Goal: Task Accomplishment & Management: Use online tool/utility

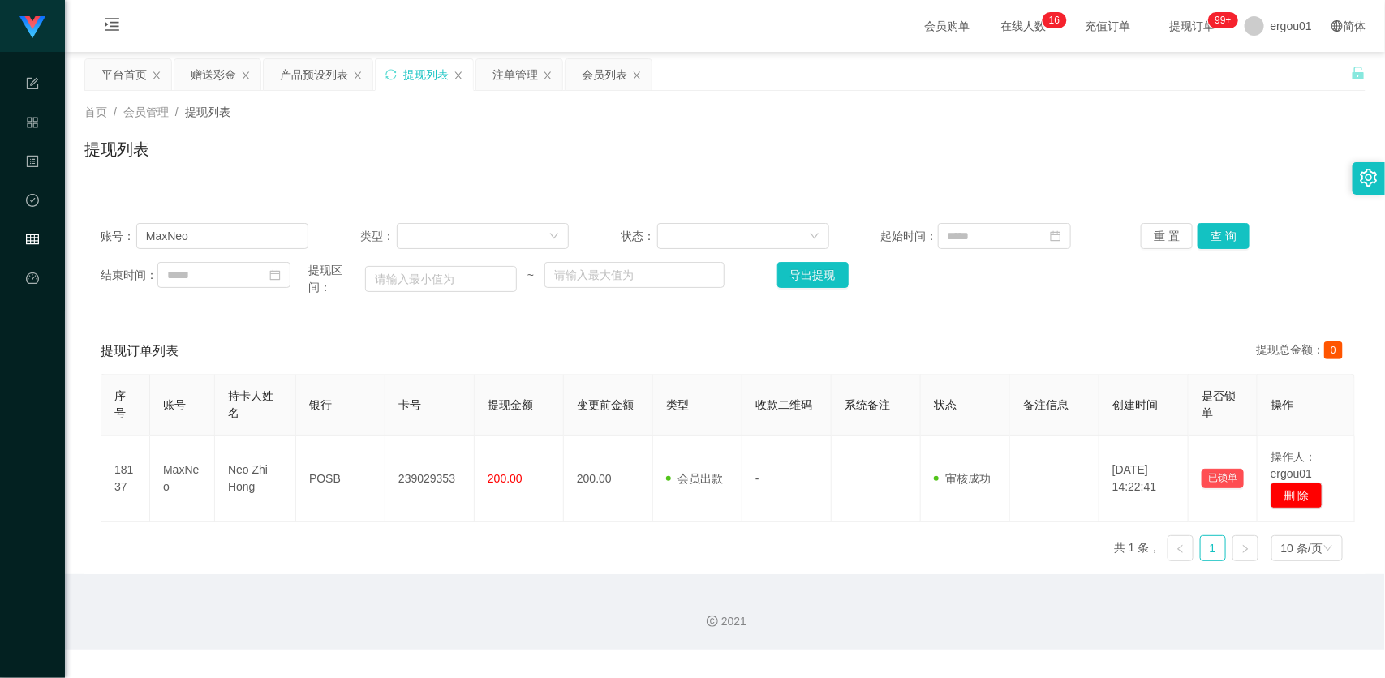
click at [207, 71] on div "赠送彩金" at bounding box center [213, 74] width 45 height 31
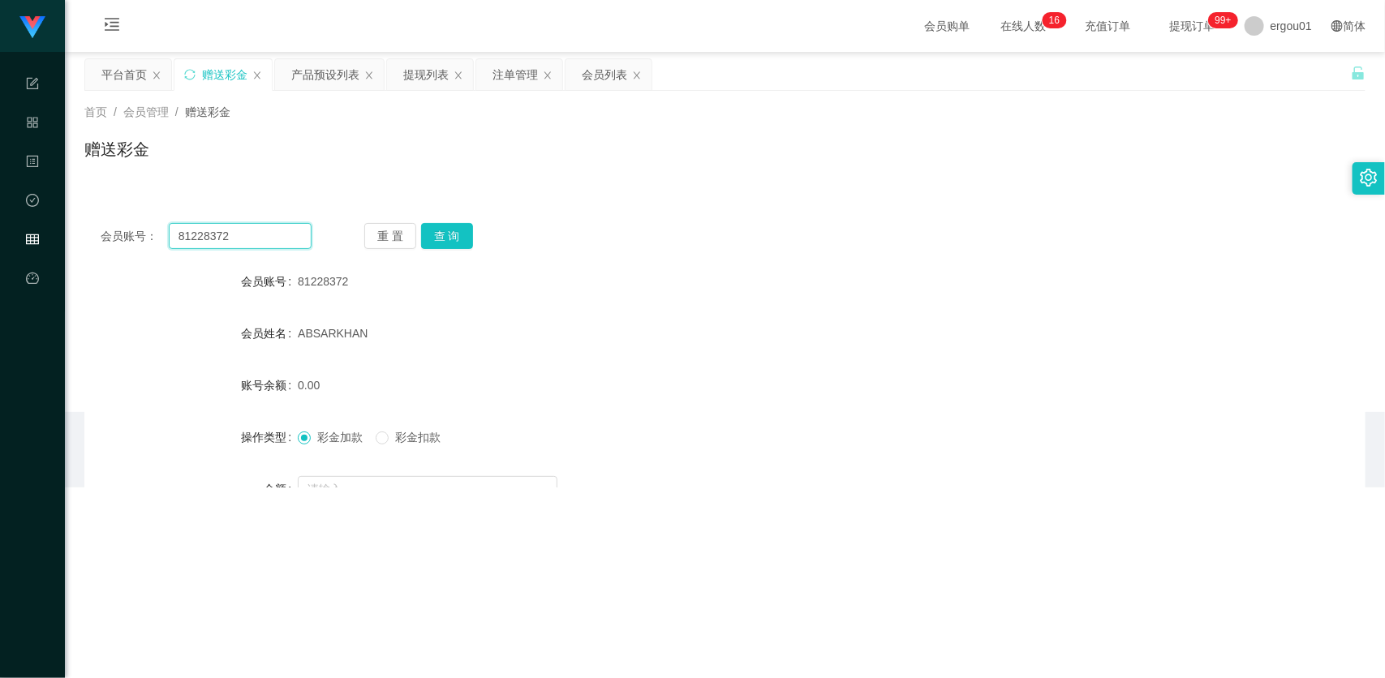
click at [242, 225] on input "81228372" at bounding box center [240, 236] width 143 height 26
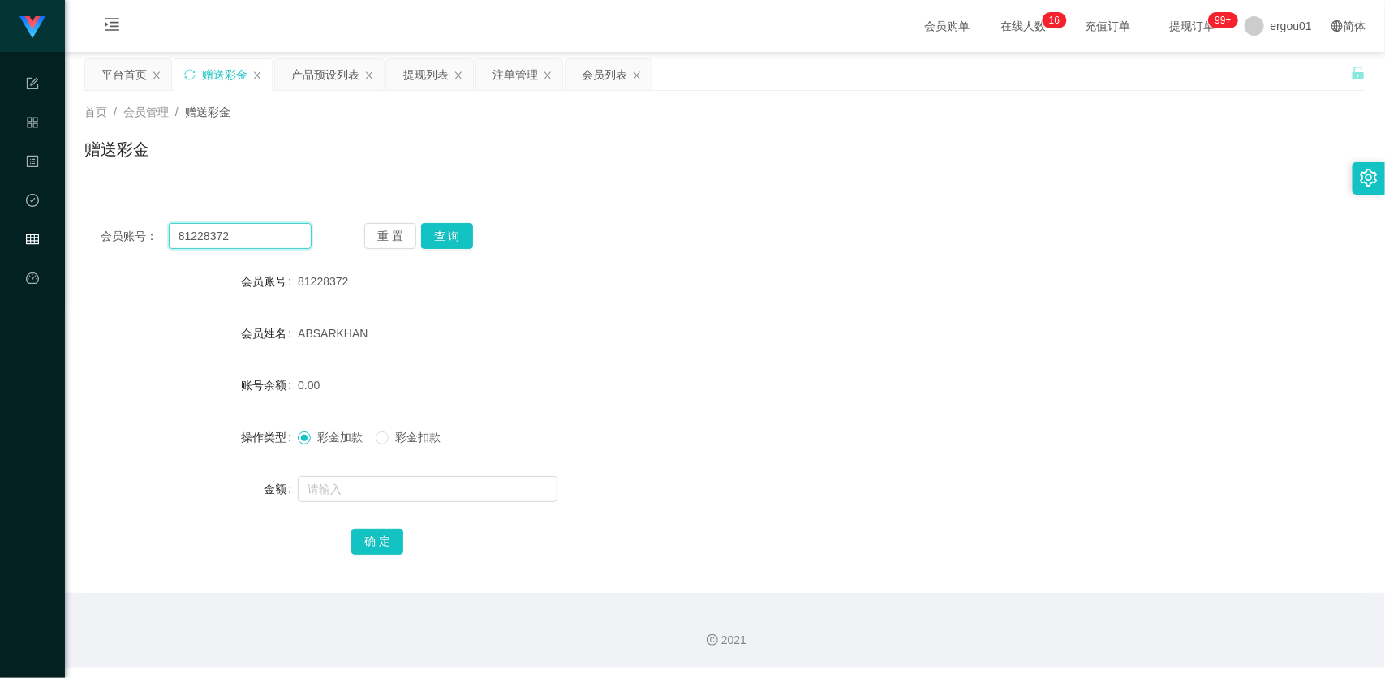
paste input "01159825930"
type input "01159825930"
click at [460, 241] on button "查 询" at bounding box center [447, 236] width 52 height 26
drag, startPoint x: 370, startPoint y: 501, endPoint x: 372, endPoint y: 492, distance: 9.1
click at [370, 501] on input "text" at bounding box center [428, 489] width 260 height 26
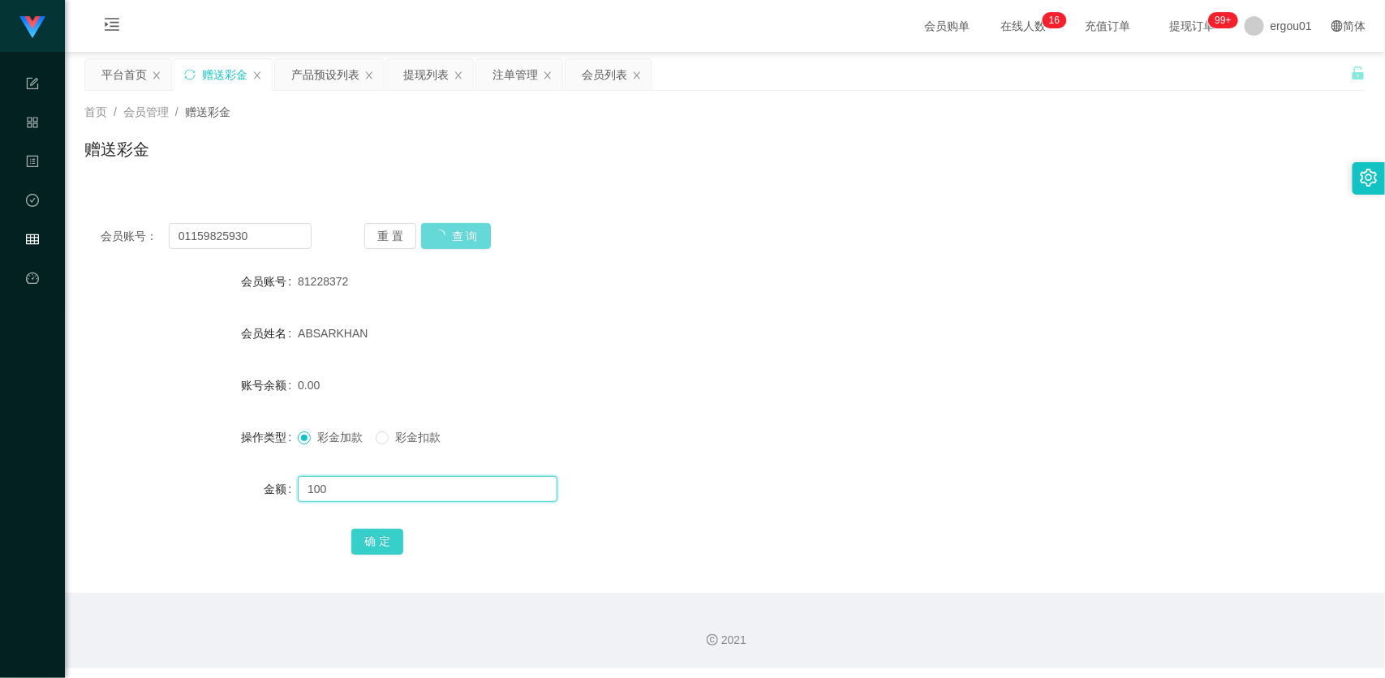
type input "100"
click at [370, 532] on button "确 定" at bounding box center [377, 542] width 52 height 26
